Goal: Task Accomplishment & Management: Manage account settings

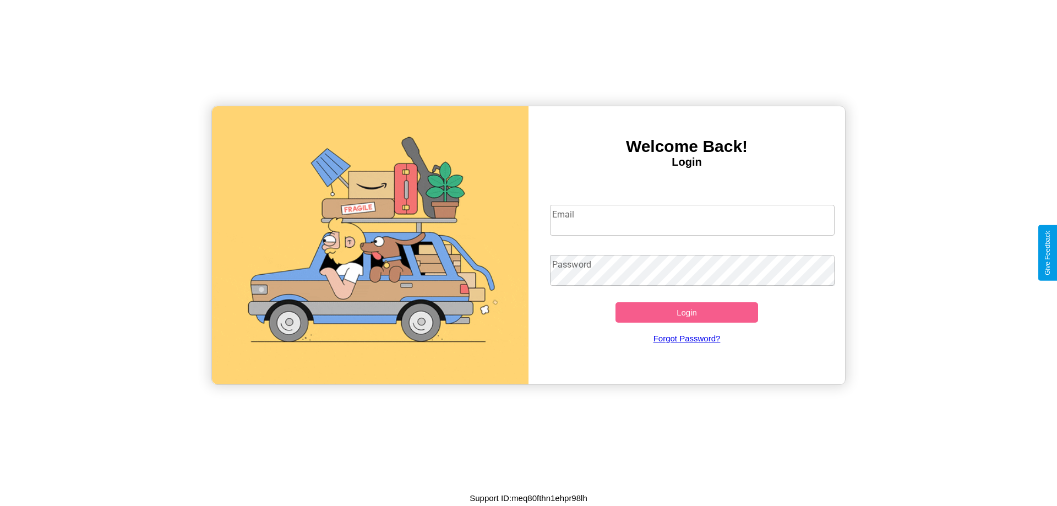
click at [692, 220] on input "Email" at bounding box center [692, 220] width 285 height 31
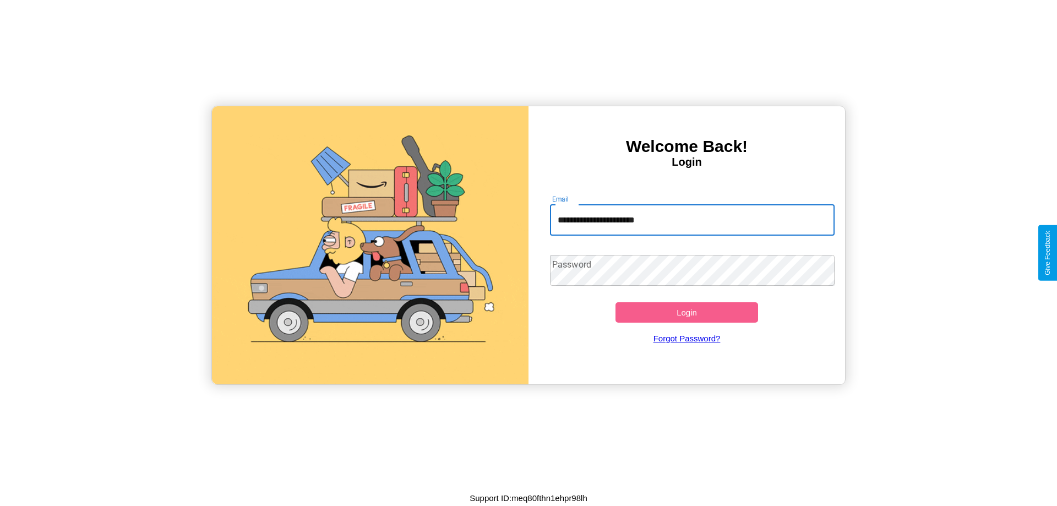
type input "**********"
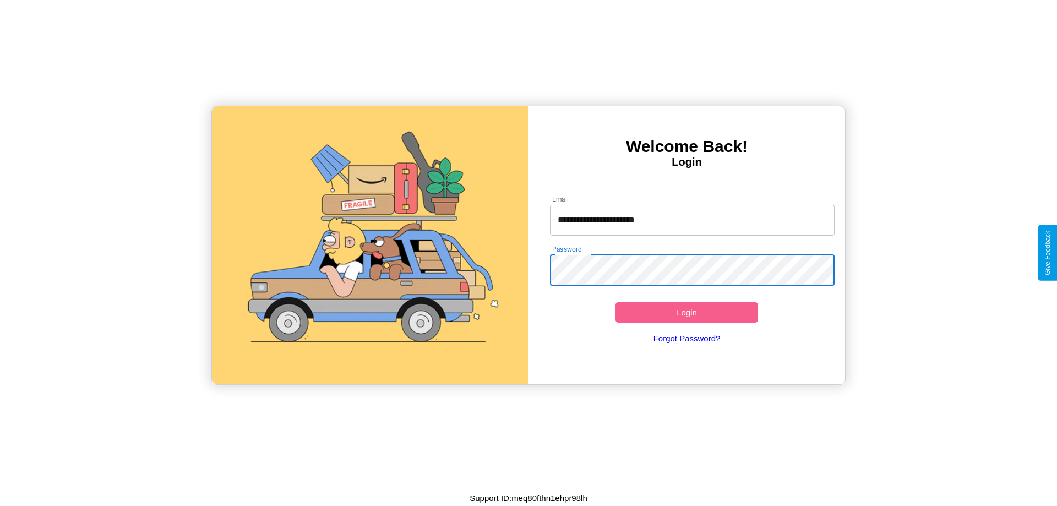
click at [687, 312] on button "Login" at bounding box center [687, 312] width 143 height 20
